Goal: Task Accomplishment & Management: Manage account settings

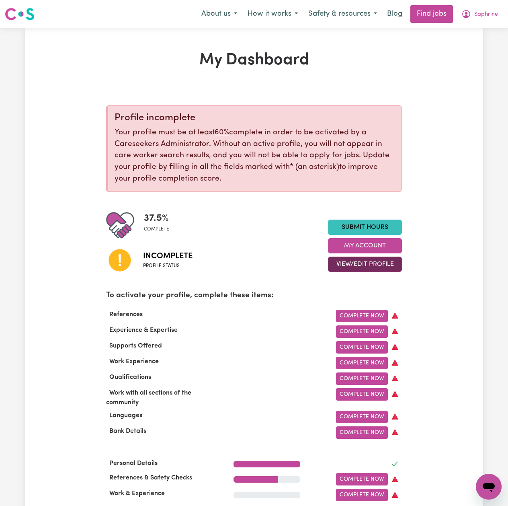
click at [339, 267] on button "View/Edit Profile" at bounding box center [365, 263] width 74 height 15
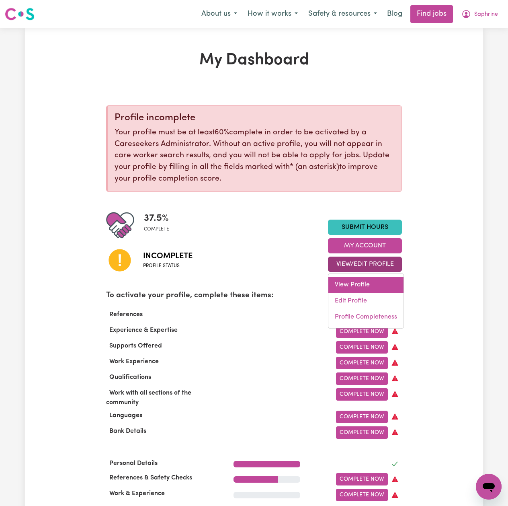
click at [344, 291] on link "View Profile" at bounding box center [365, 284] width 75 height 16
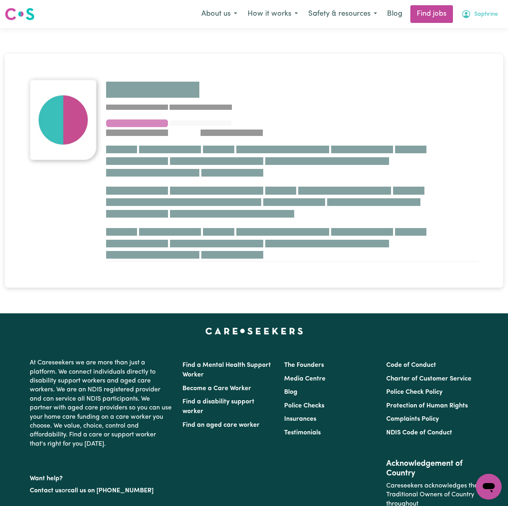
click at [473, 10] on button "Saphrine" at bounding box center [479, 14] width 47 height 17
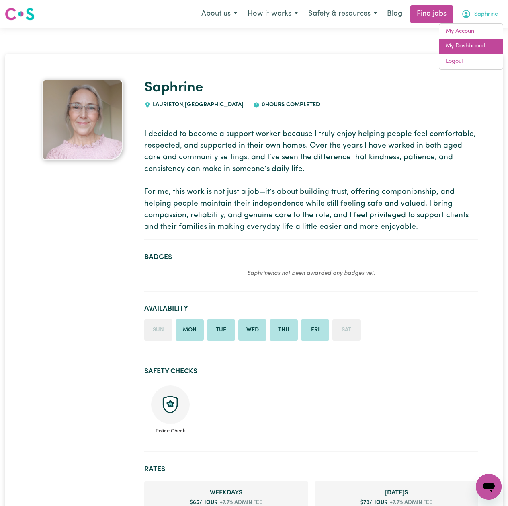
click at [460, 42] on link "My Dashboard" at bounding box center [470, 46] width 63 height 15
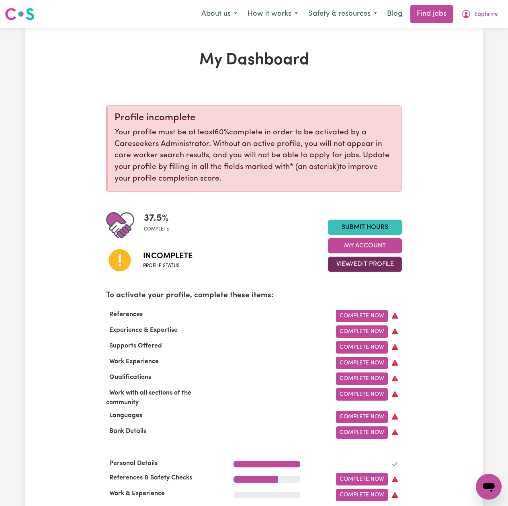
click at [356, 266] on button "View/Edit Profile" at bounding box center [365, 263] width 74 height 15
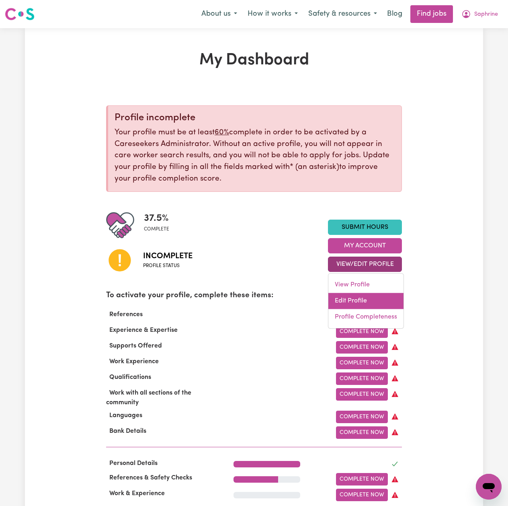
click at [352, 297] on link "Edit Profile" at bounding box center [365, 301] width 75 height 16
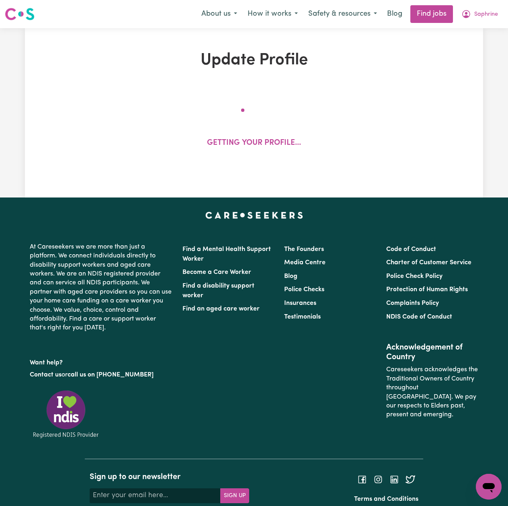
select select "[DEMOGRAPHIC_DATA]"
select select "[DEMOGRAPHIC_DATA] Citizen"
select select "Studying a healthcare related degree or qualification"
select select "65"
select select "70"
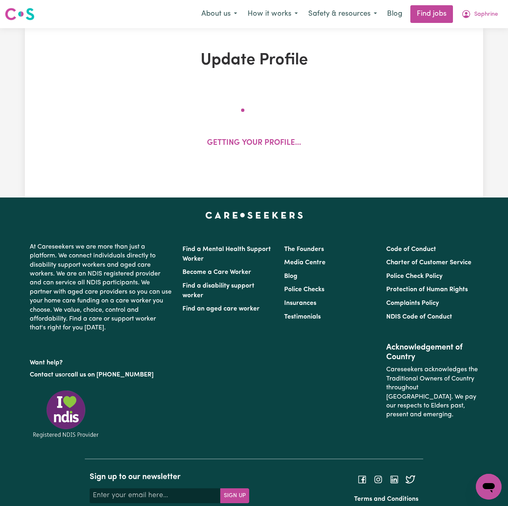
select select "85"
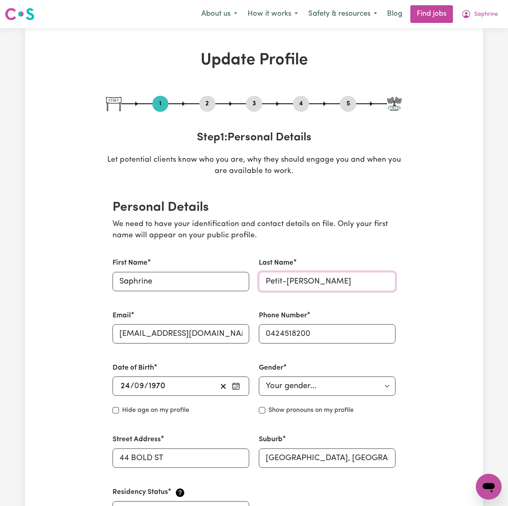
click at [288, 281] on input "Petit-[PERSON_NAME]" at bounding box center [327, 281] width 137 height 19
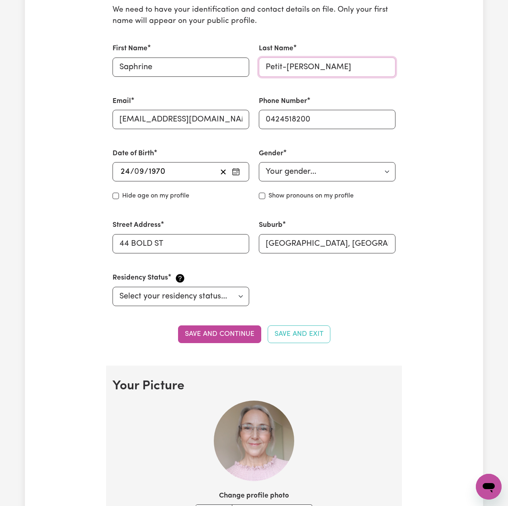
scroll to position [268, 0]
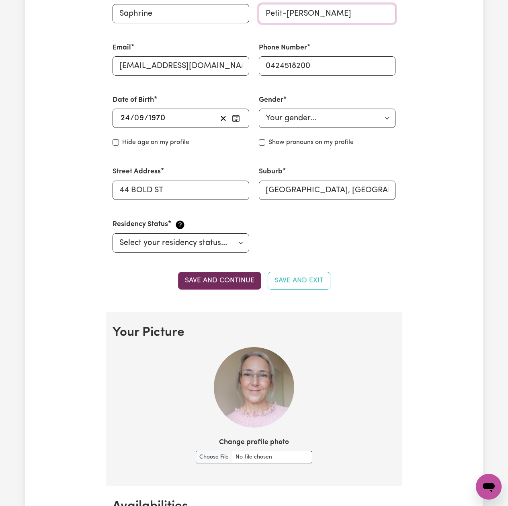
type input "Petit-[PERSON_NAME]"
click at [203, 281] on button "Save and continue" at bounding box center [219, 281] width 83 height 18
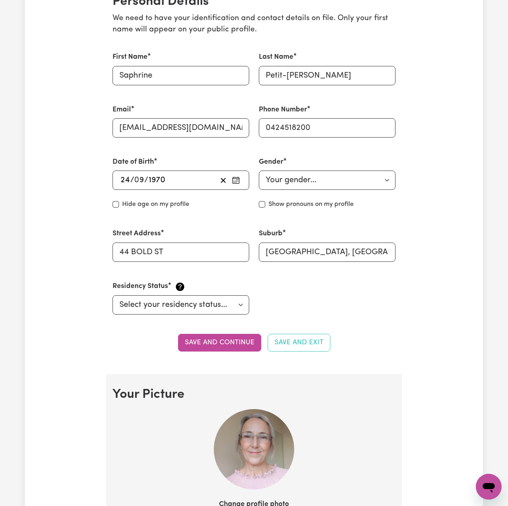
scroll to position [45, 0]
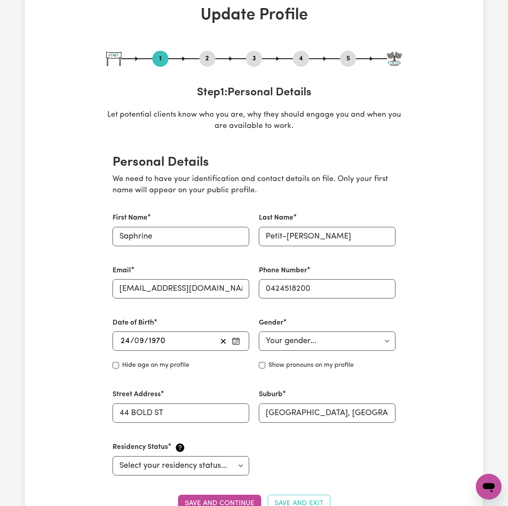
click at [205, 57] on button "2" at bounding box center [207, 58] width 16 height 10
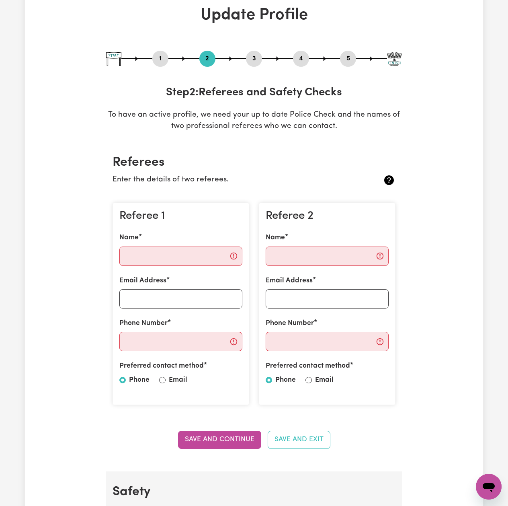
click at [344, 57] on button "5" at bounding box center [348, 58] width 16 height 10
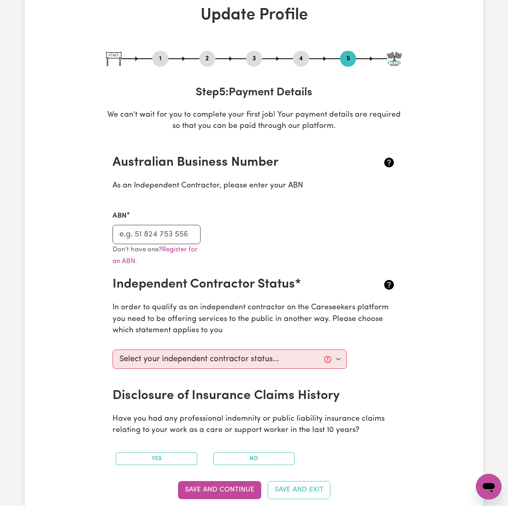
scroll to position [0, 0]
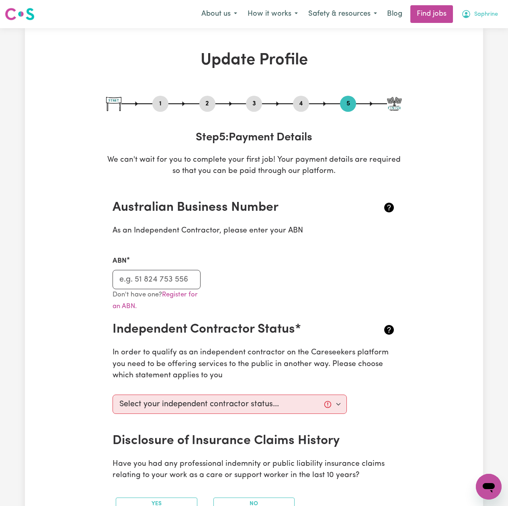
click at [475, 12] on span "Saphrine" at bounding box center [486, 14] width 24 height 9
click at [467, 62] on link "Logout" at bounding box center [470, 61] width 63 height 15
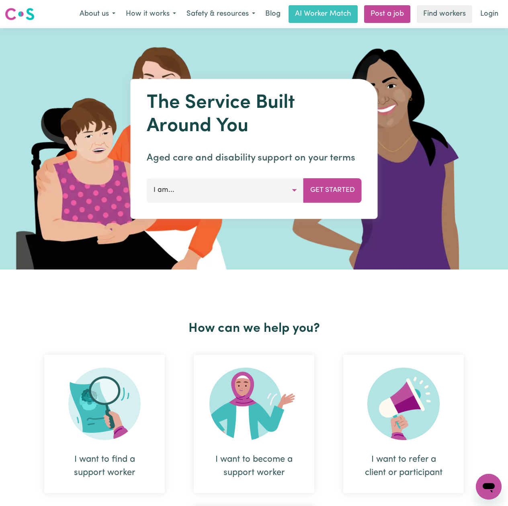
click at [506, 15] on div "Menu About us How it works Safety & resources Blog AI Worker Match Post a job F…" at bounding box center [254, 14] width 508 height 18
click at [497, 14] on link "Login" at bounding box center [489, 14] width 28 height 18
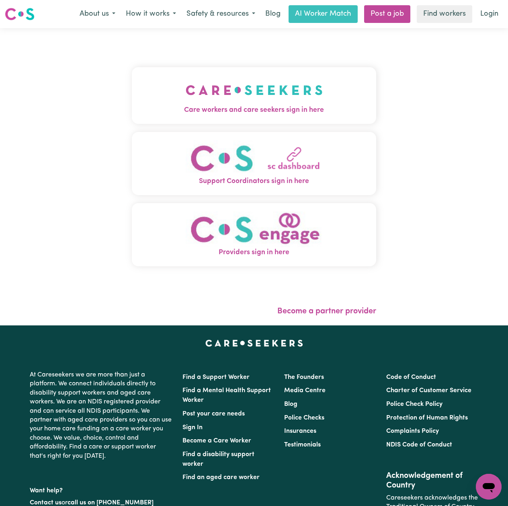
click at [164, 62] on div "Care workers and care seekers sign in here Support Coordinators sign in here Pr…" at bounding box center [254, 170] width 244 height 253
click at [156, 90] on button "Care workers and care seekers sign in here" at bounding box center [254, 95] width 244 height 56
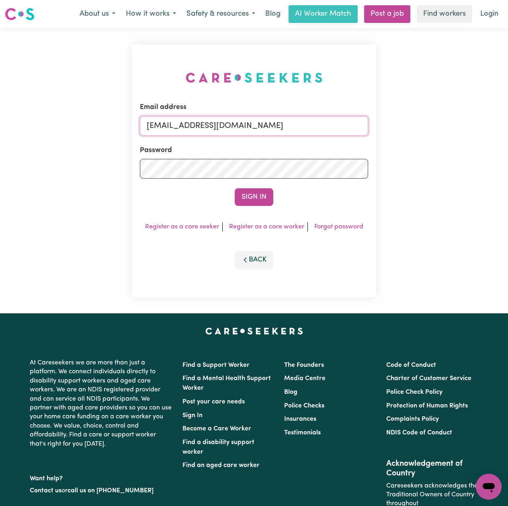
click at [206, 124] on input "[EMAIL_ADDRESS][DOMAIN_NAME]" at bounding box center [254, 125] width 228 height 19
drag, startPoint x: 187, startPoint y: 121, endPoint x: 420, endPoint y: 132, distance: 233.7
click at [420, 132] on div "Email address Superuser~[EMAIL_ADDRESS][DOMAIN_NAME] Password Sign In Register …" at bounding box center [254, 170] width 508 height 285
type input "Superuser~[EMAIL_ADDRESS][DOMAIN_NAME]"
